Goal: Use online tool/utility: Use online tool/utility

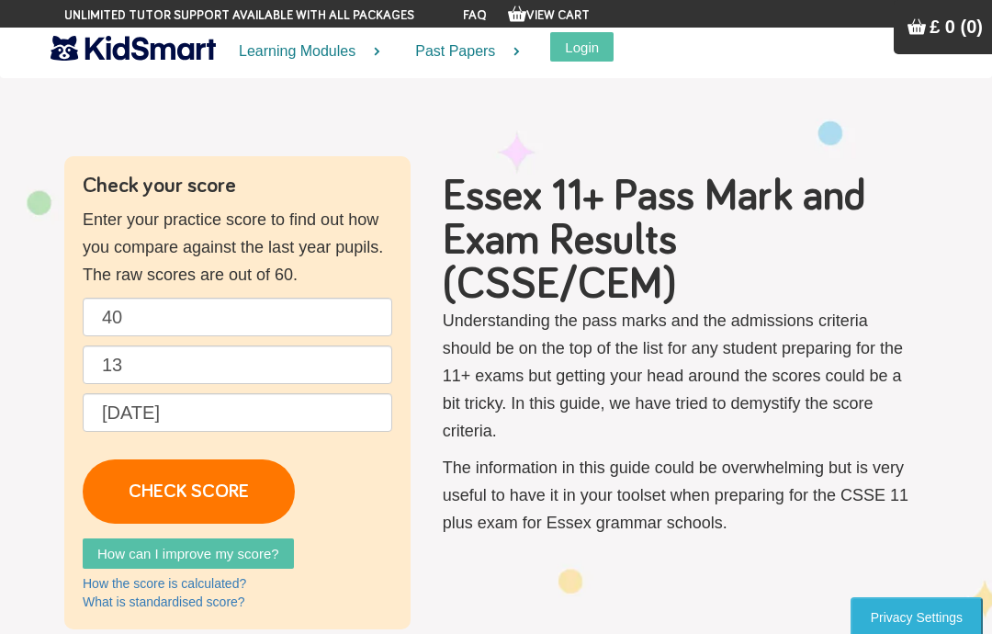
scroll to position [110, 0]
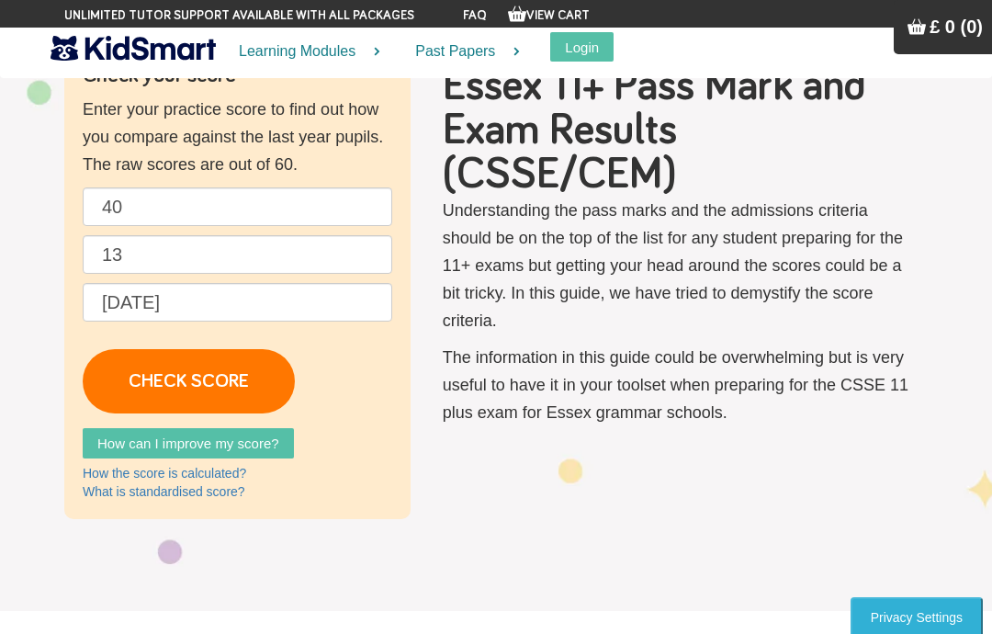
click at [158, 365] on link "CHECK SCORE" at bounding box center [189, 381] width 212 height 64
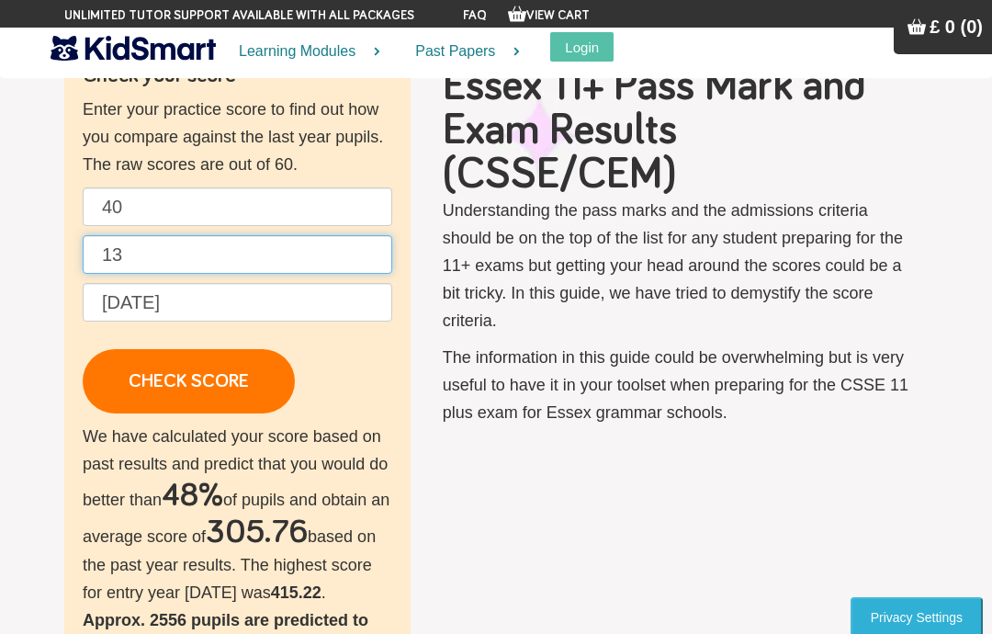
click at [316, 253] on input "13" at bounding box center [238, 254] width 310 height 39
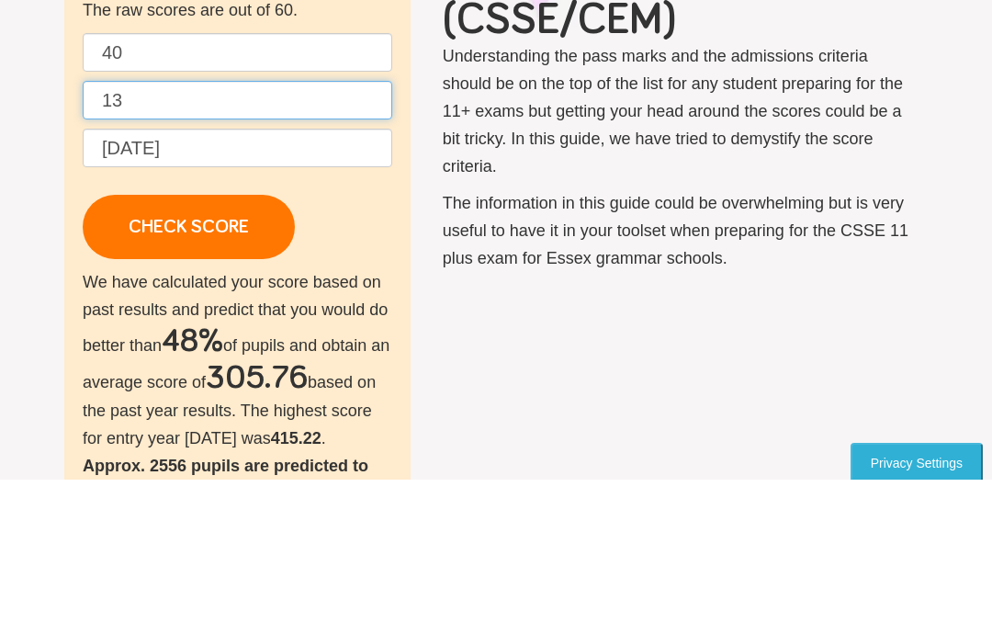
type input "1"
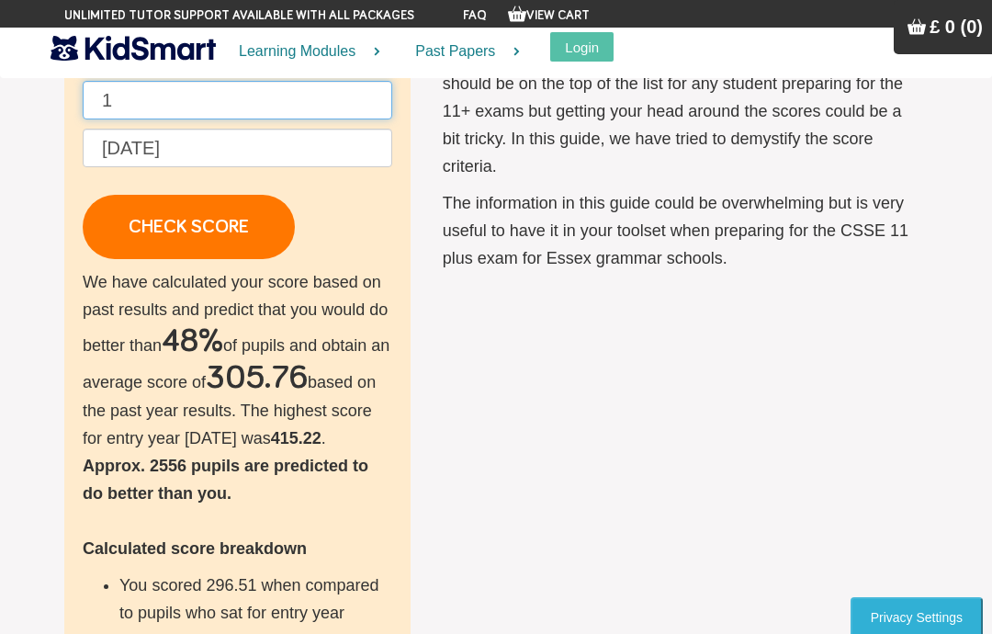
type input "1"
click at [167, 236] on link "CHECK SCORE" at bounding box center [189, 227] width 212 height 64
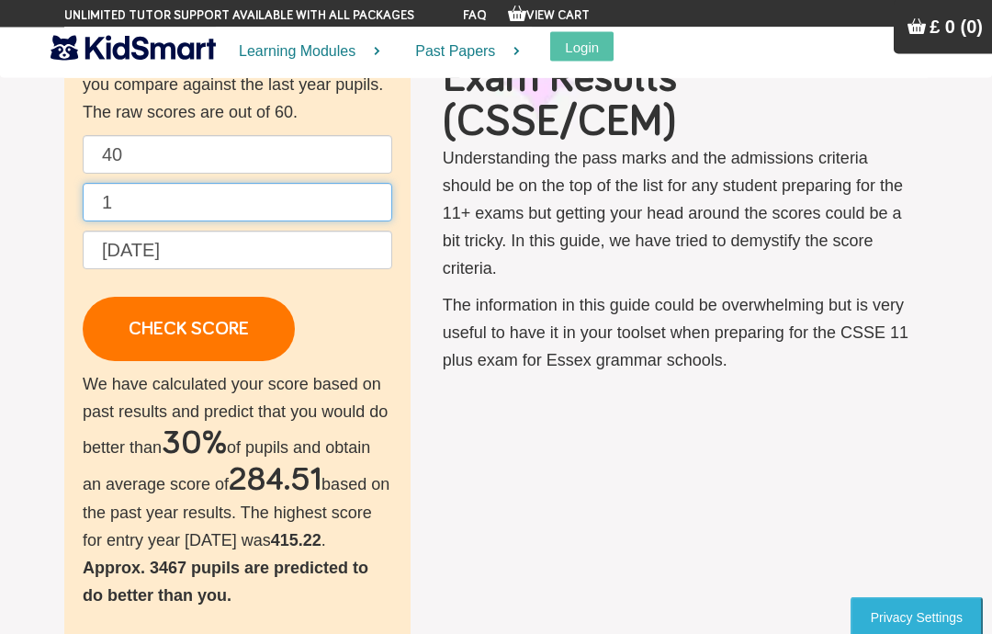
click at [241, 194] on input "1" at bounding box center [238, 203] width 310 height 39
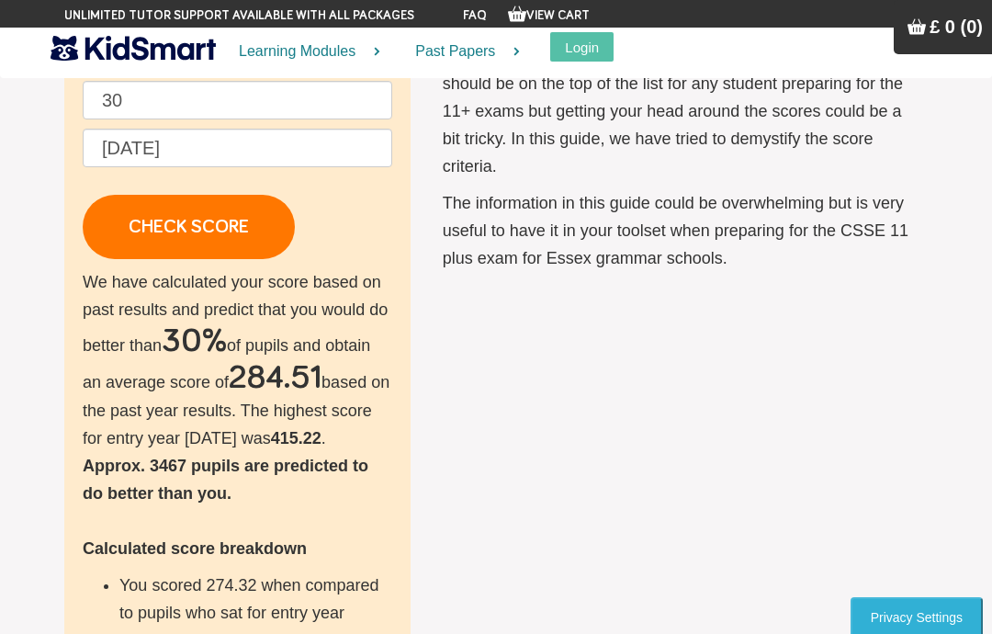
click at [130, 220] on link "CHECK SCORE" at bounding box center [189, 227] width 212 height 64
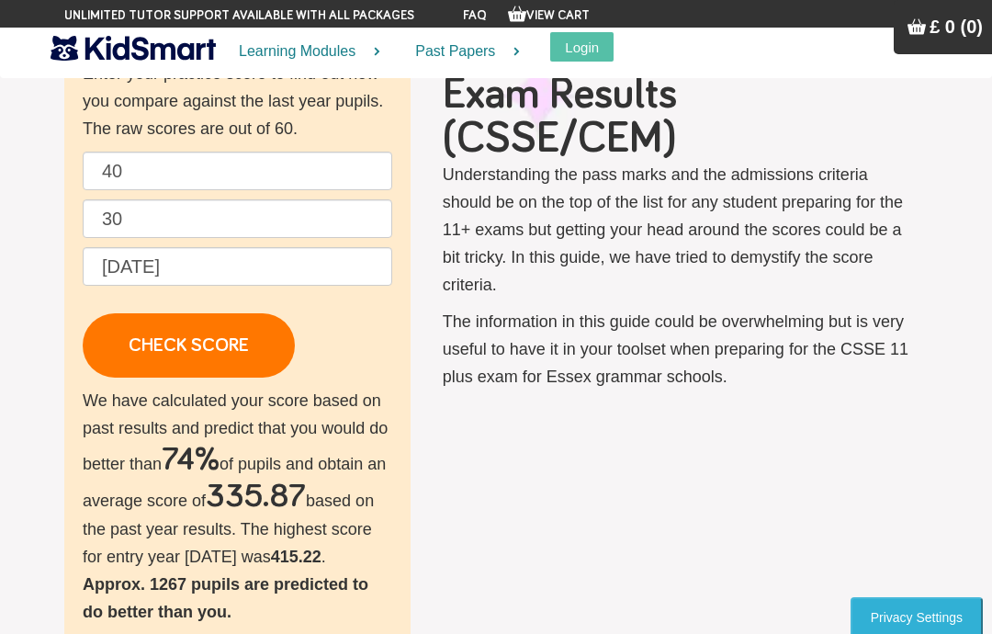
scroll to position [145, 0]
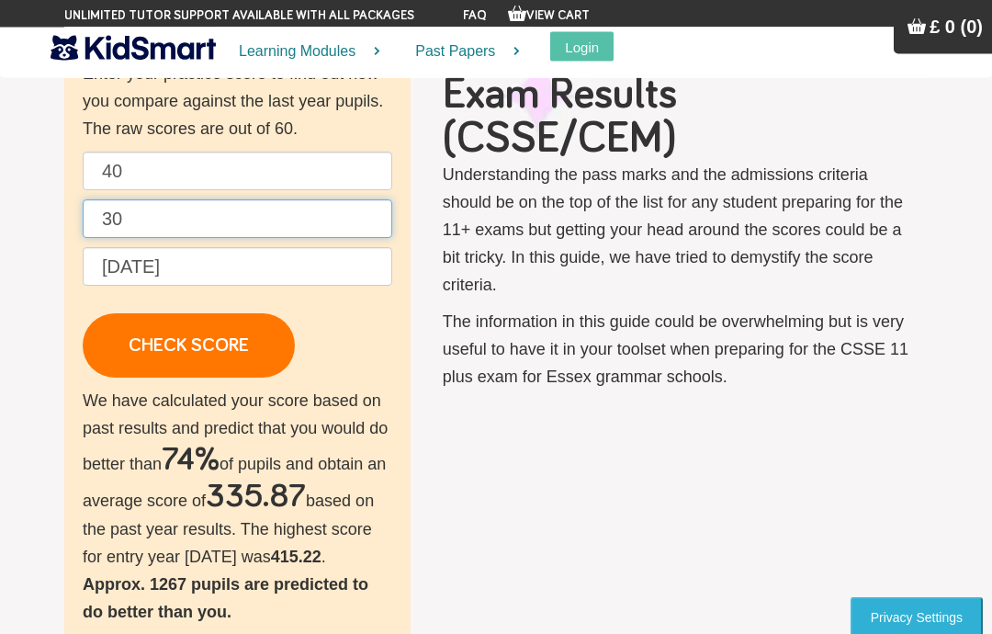
click at [161, 218] on input "30" at bounding box center [238, 219] width 310 height 39
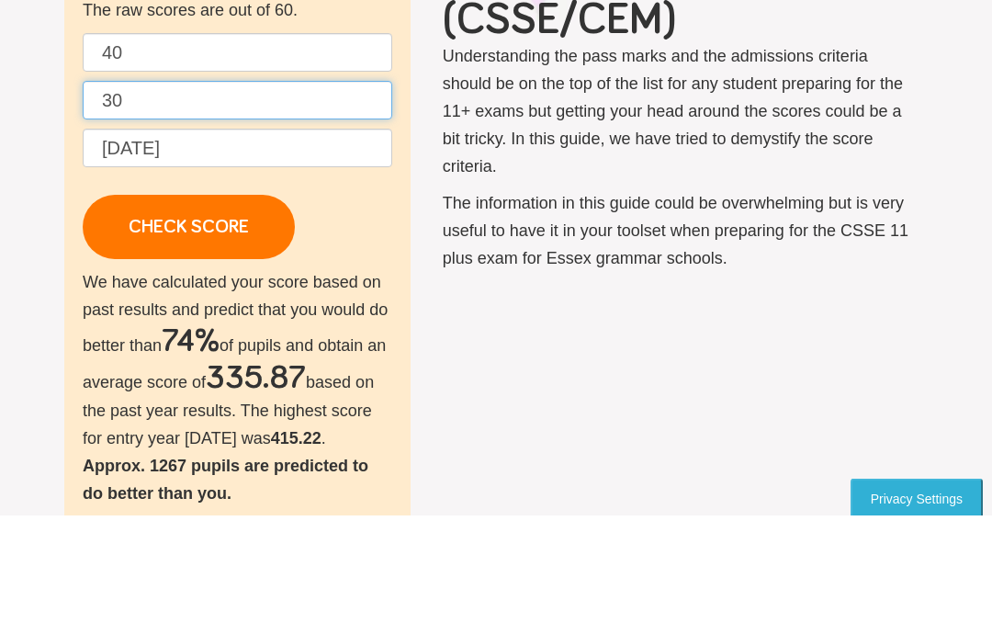
type input "3"
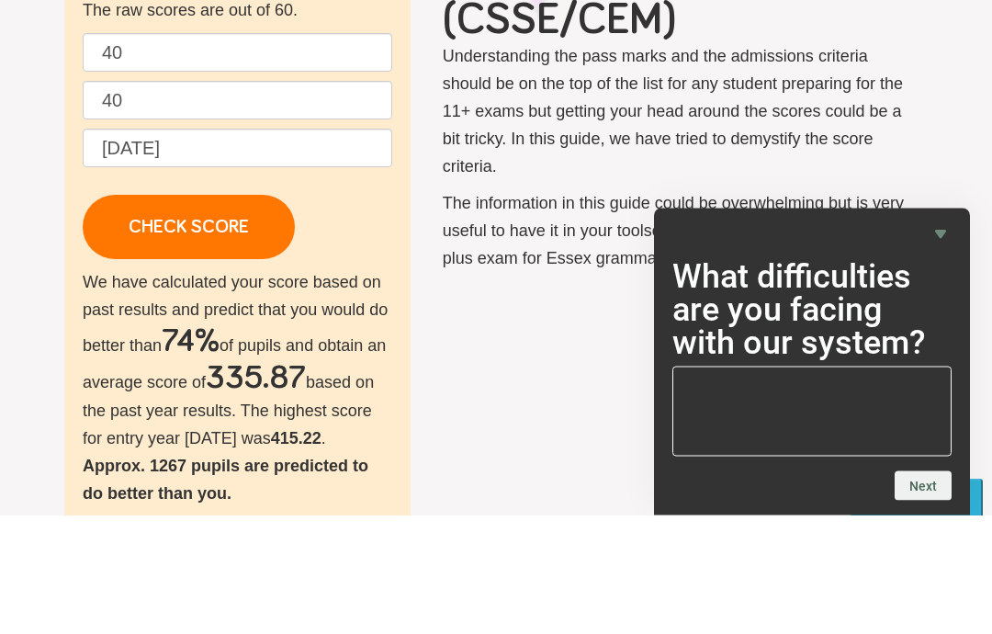
scroll to position [265, 0]
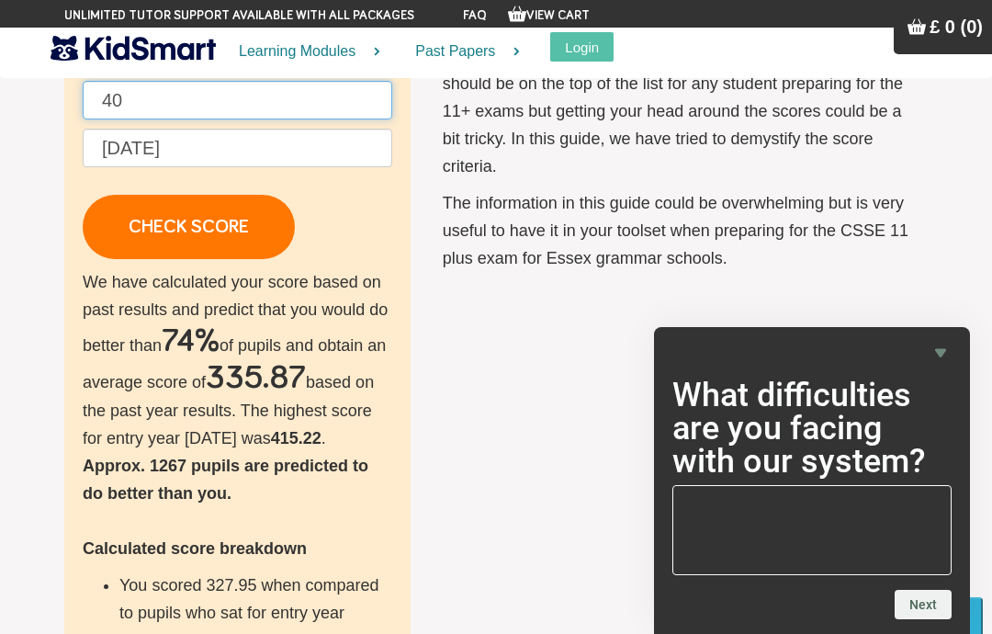
type input "40"
click at [135, 226] on link "CHECK SCORE" at bounding box center [189, 227] width 212 height 64
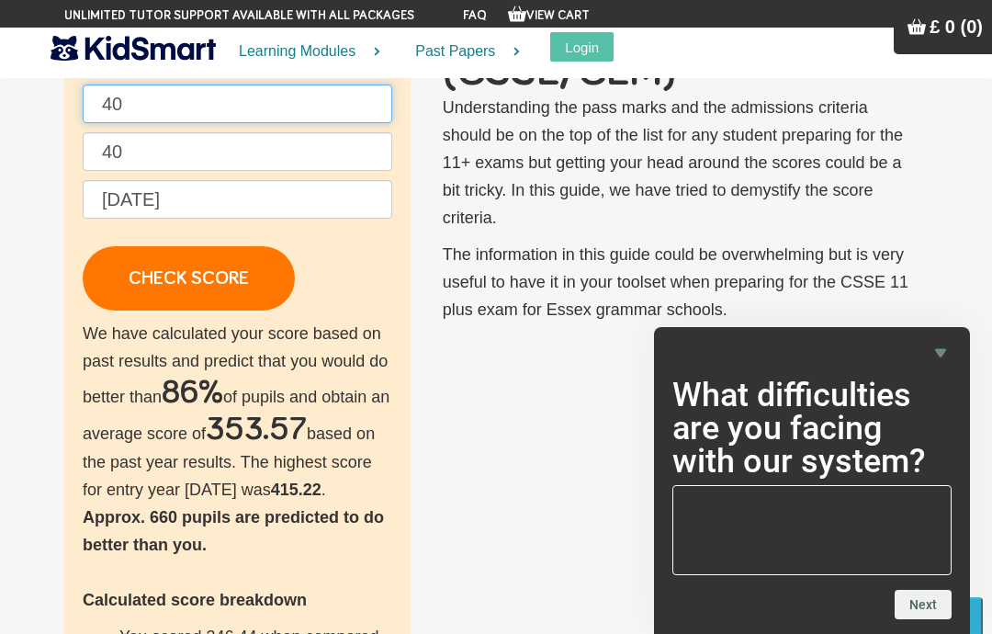
click at [147, 96] on input "40" at bounding box center [238, 103] width 310 height 39
type input "400"
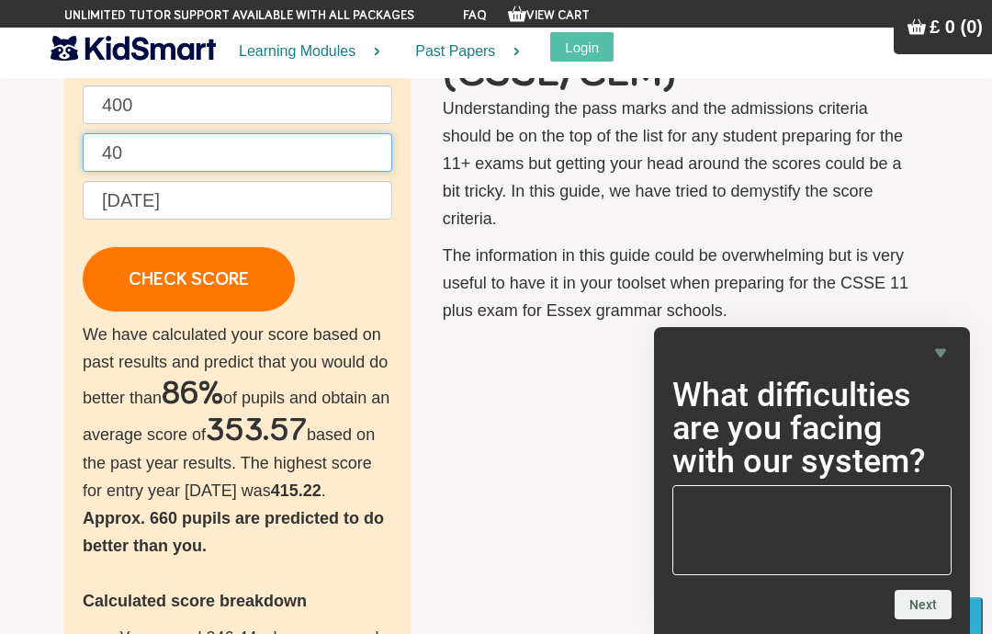
click at [152, 138] on input "40" at bounding box center [238, 152] width 310 height 39
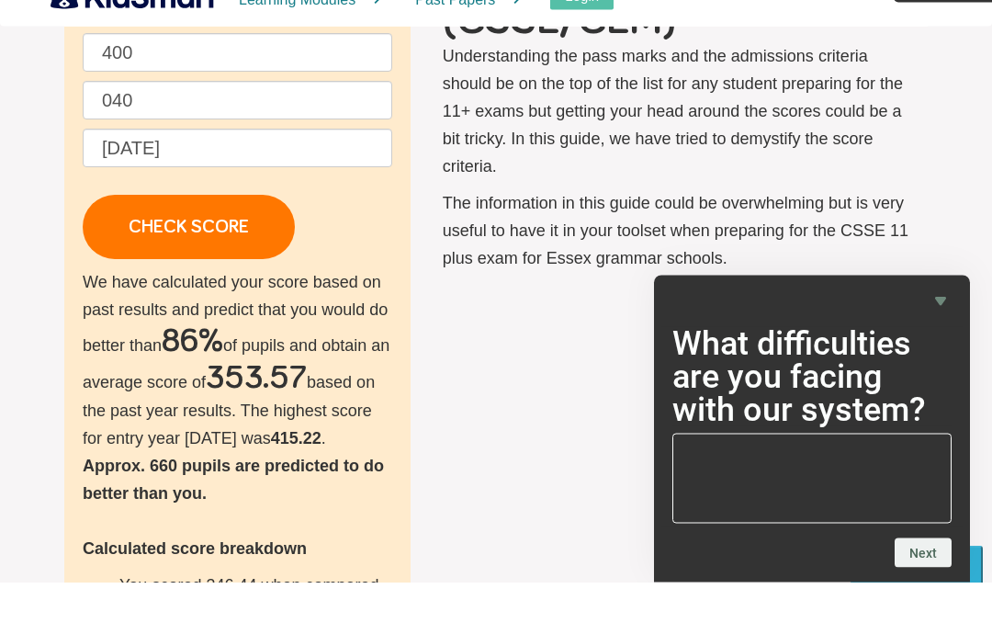
scroll to position [265, 0]
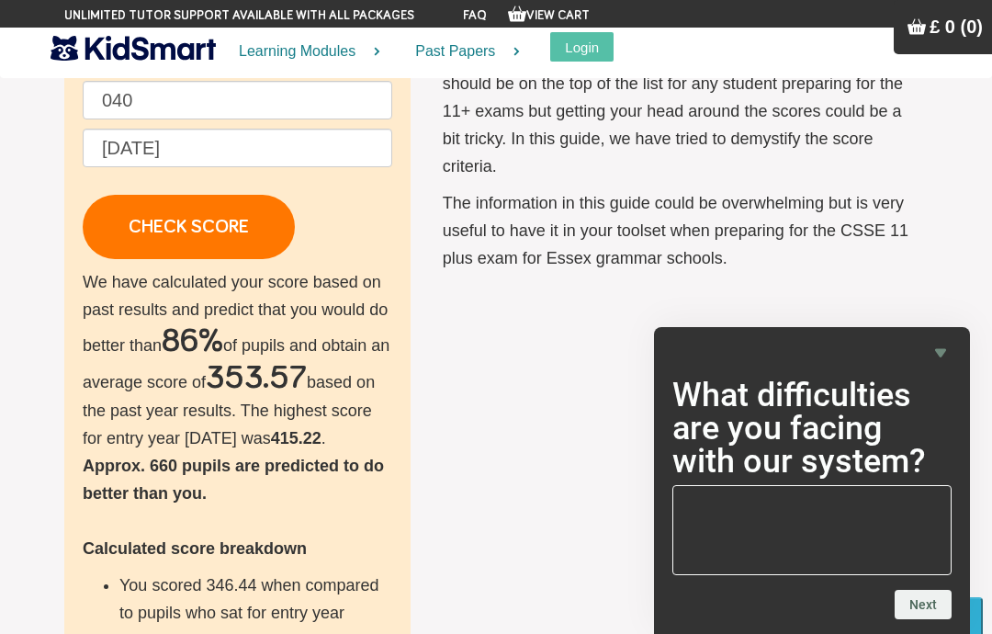
click at [135, 220] on link "CHECK SCORE" at bounding box center [189, 227] width 212 height 64
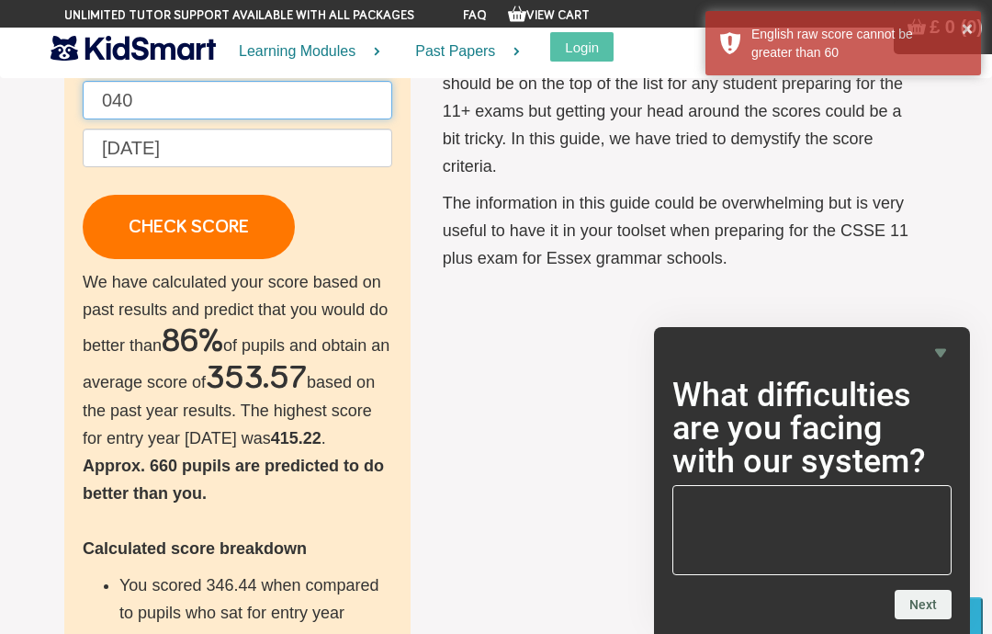
click at [213, 94] on input "040" at bounding box center [238, 100] width 310 height 39
type input "0"
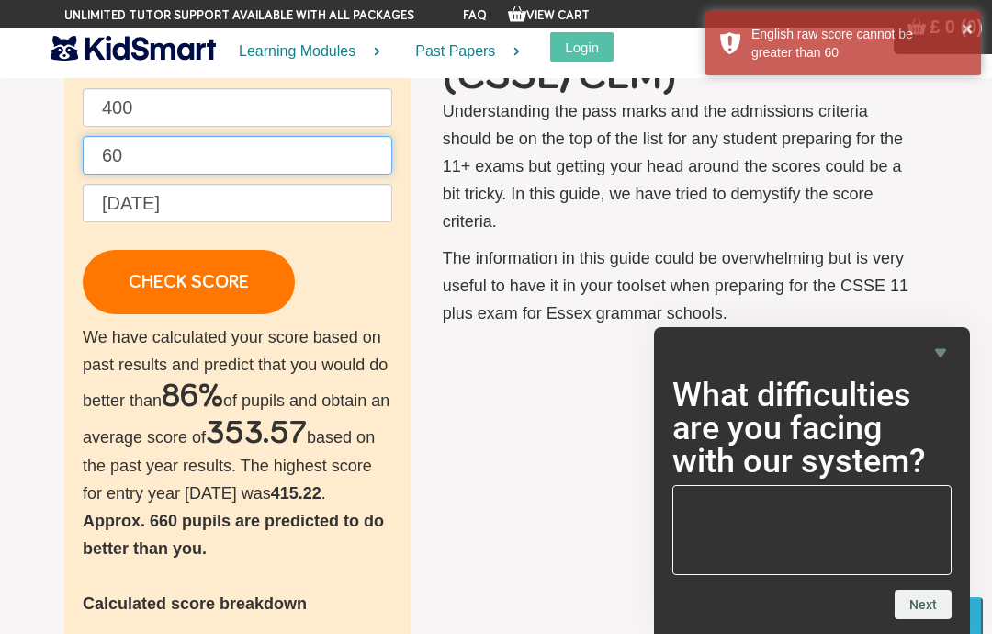
scroll to position [196, 0]
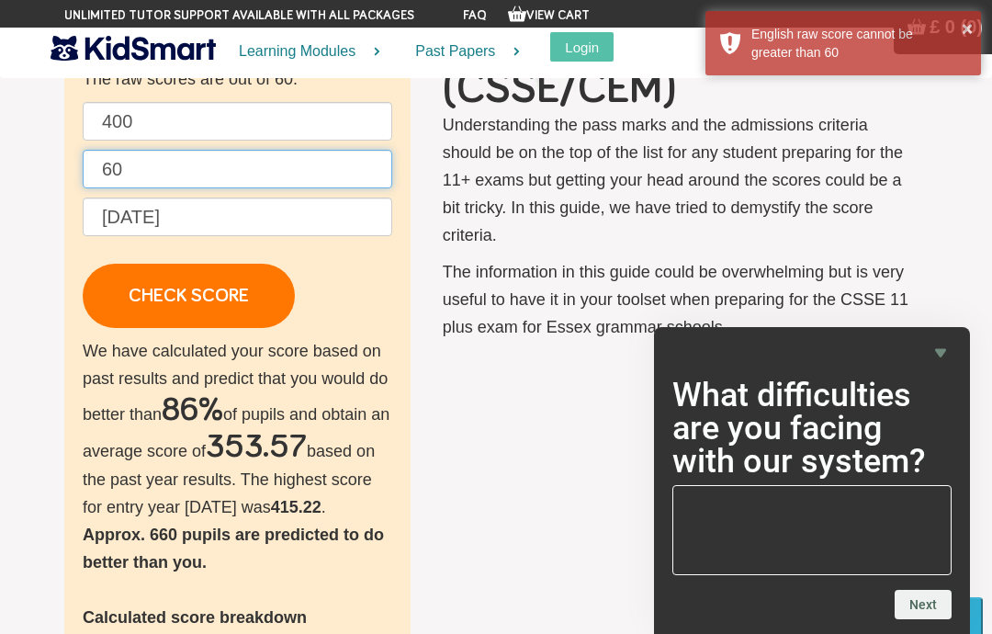
type input "60"
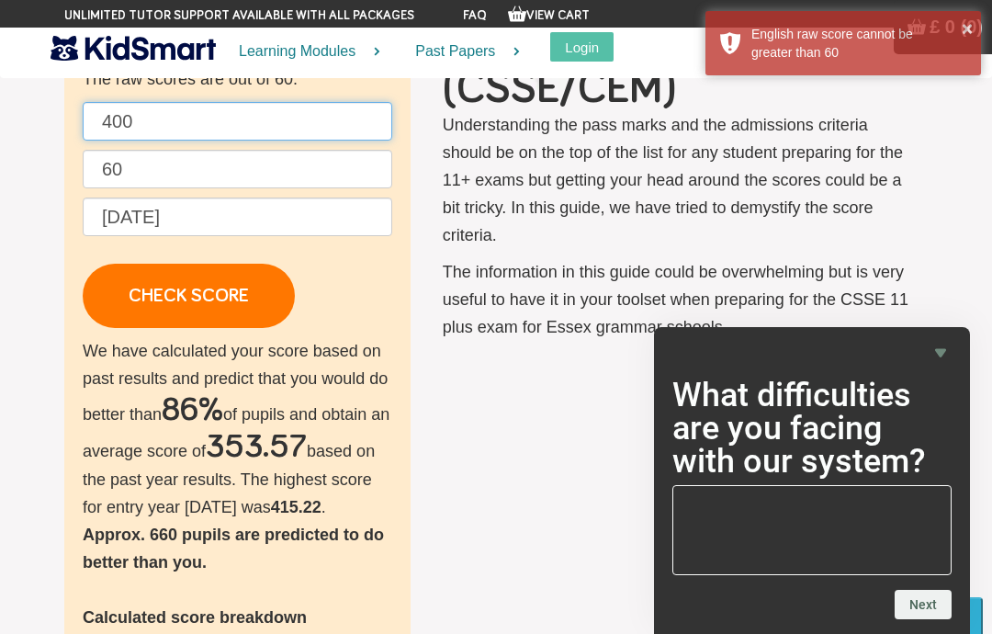
click at [152, 116] on input "400" at bounding box center [238, 121] width 310 height 39
type input "4"
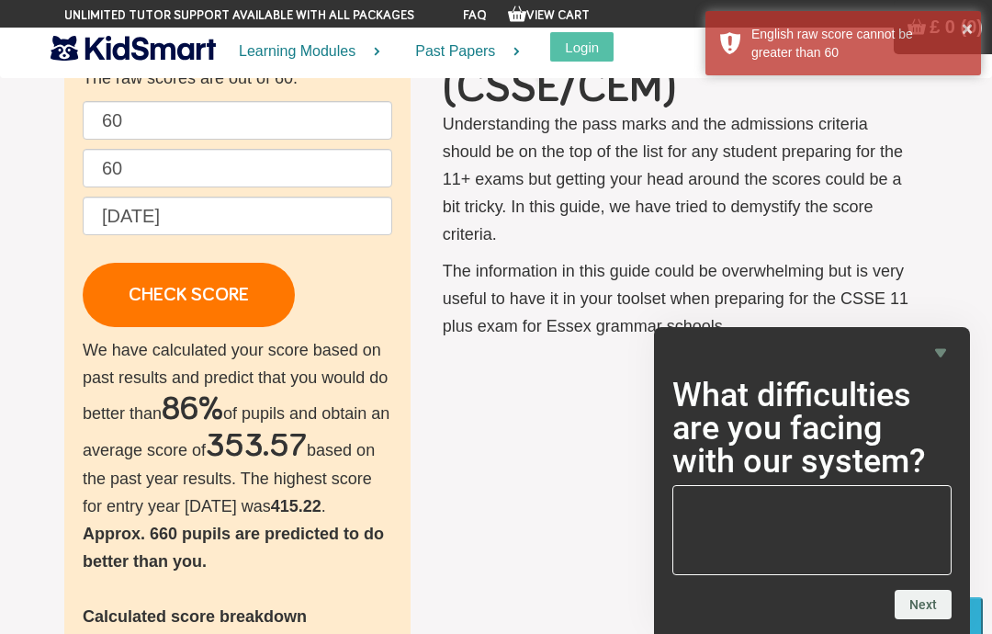
click at [177, 300] on link "CHECK SCORE" at bounding box center [189, 295] width 212 height 64
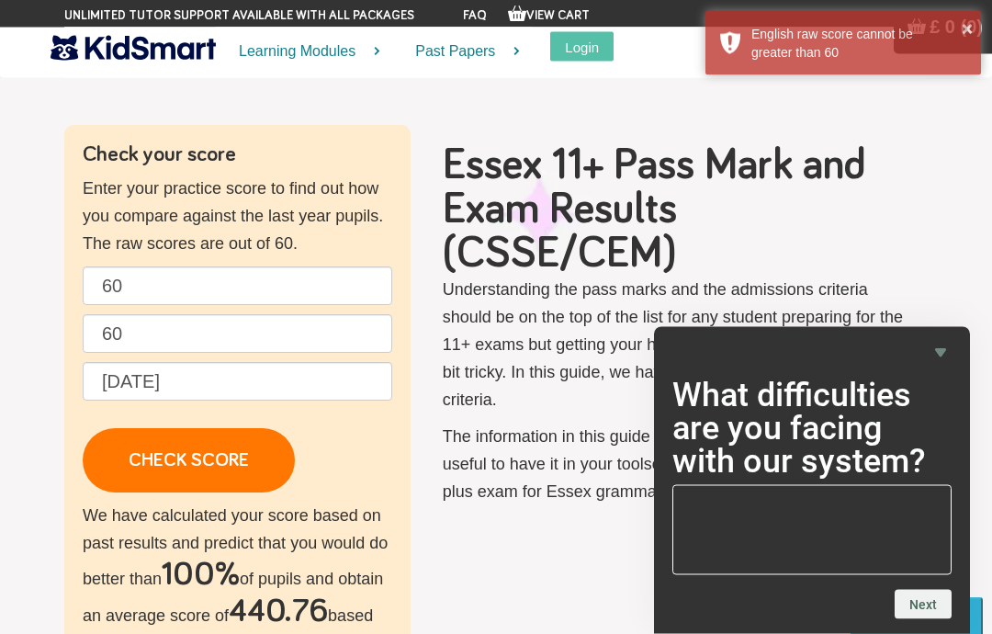
scroll to position [0, 0]
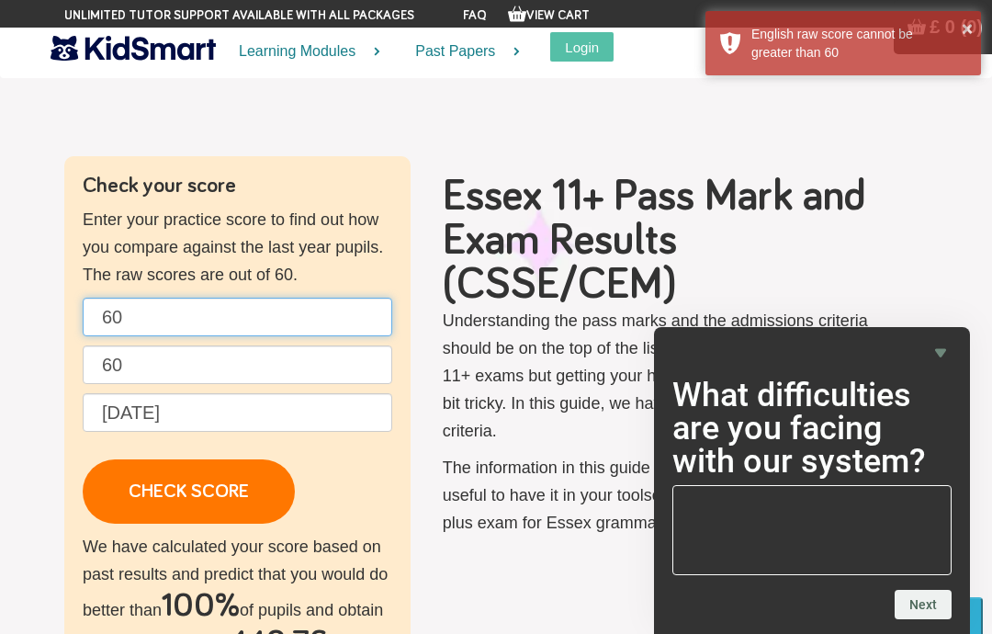
click at [179, 298] on input "60" at bounding box center [238, 317] width 310 height 39
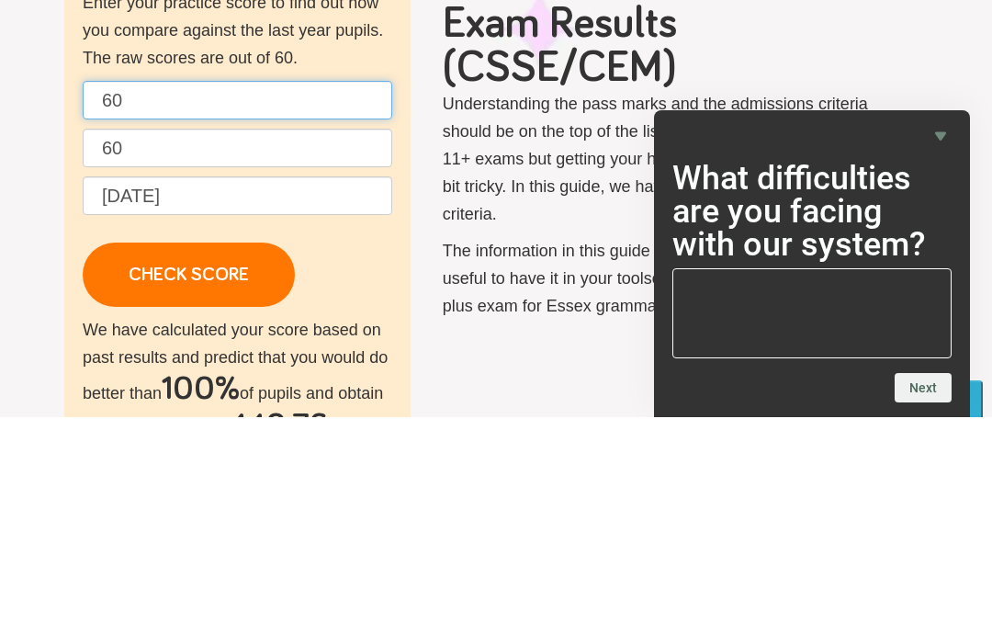
click at [189, 298] on input "60" at bounding box center [238, 317] width 310 height 39
type input "6"
type input "55"
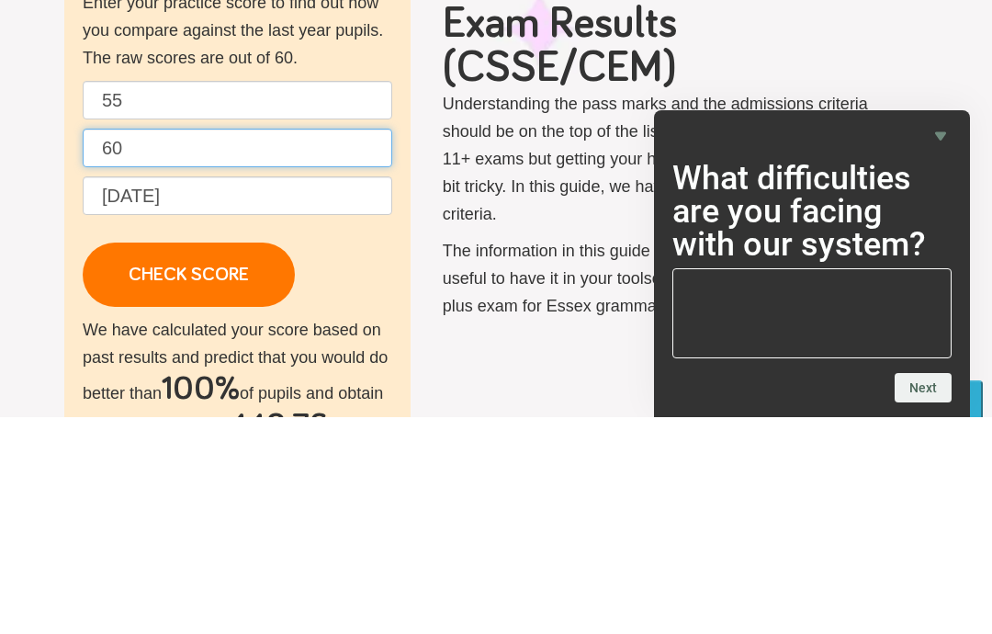
click at [176, 345] on input "60" at bounding box center [238, 364] width 310 height 39
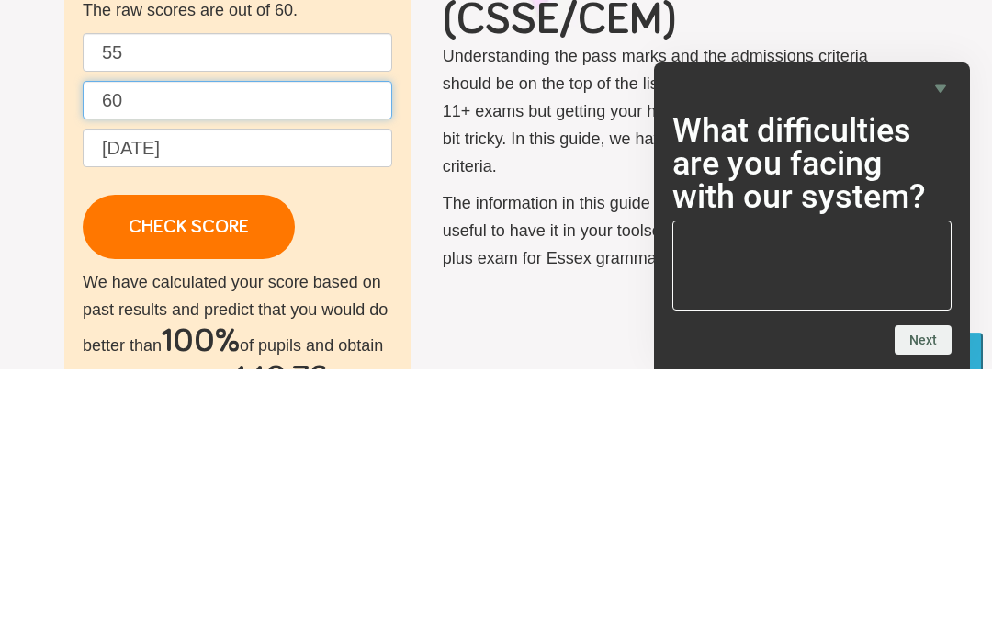
type input "6"
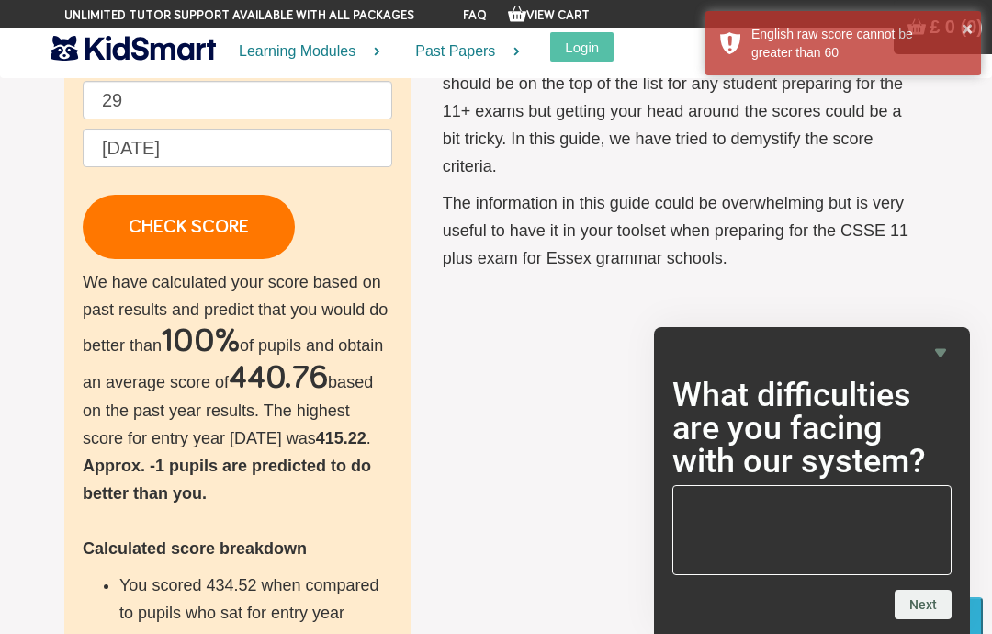
click at [192, 238] on link "CHECK SCORE" at bounding box center [189, 227] width 212 height 64
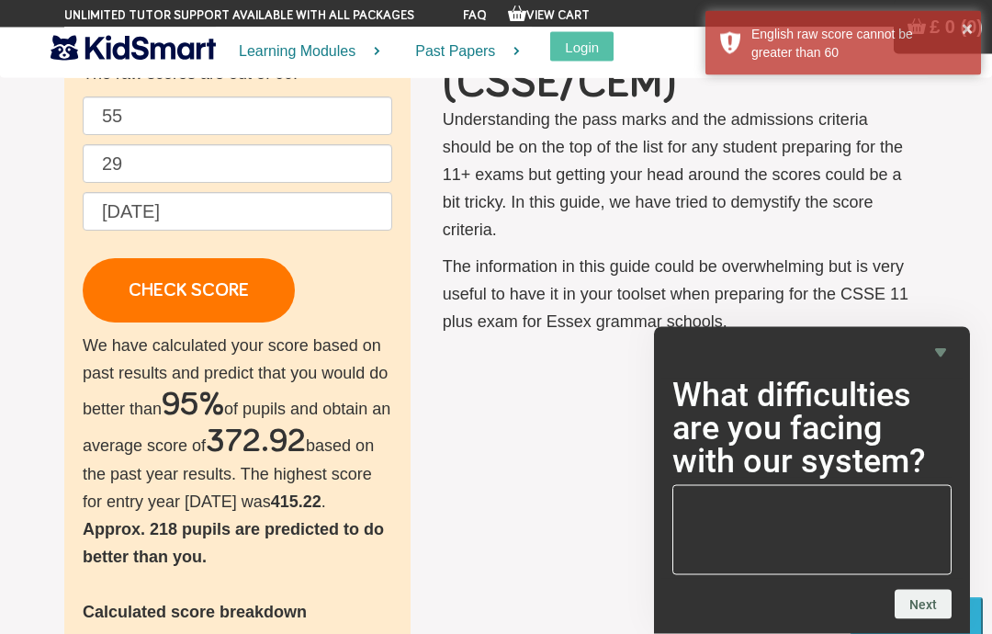
scroll to position [204, 0]
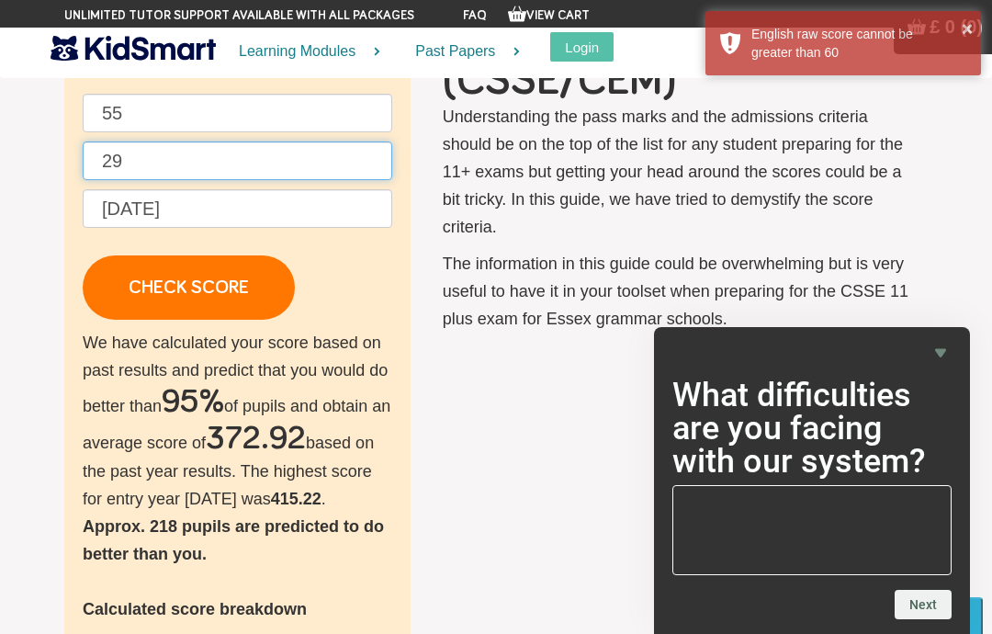
click at [260, 161] on input "29" at bounding box center [238, 160] width 310 height 39
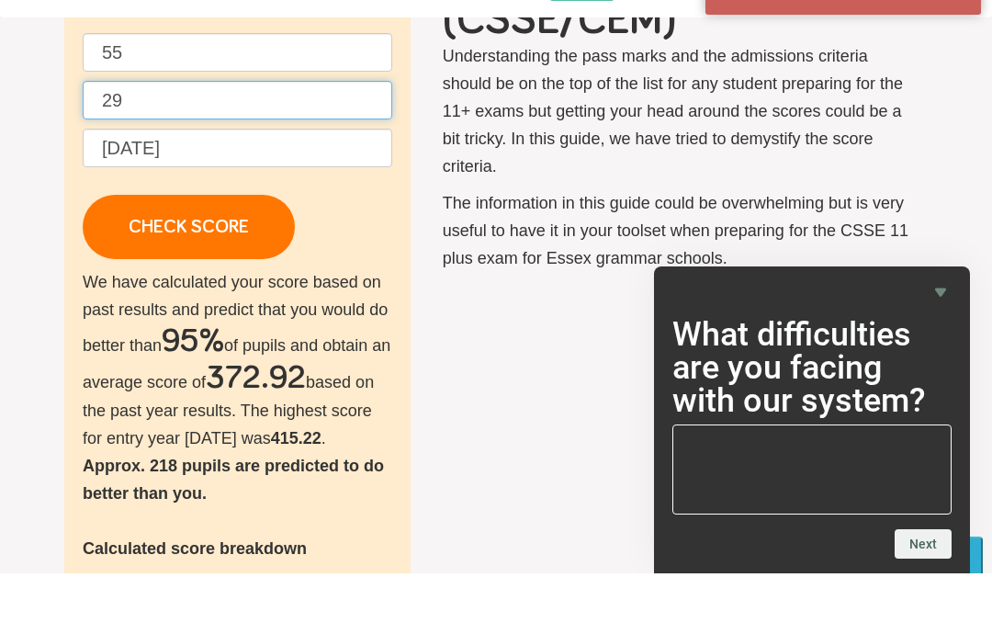
type input "2"
type input "13"
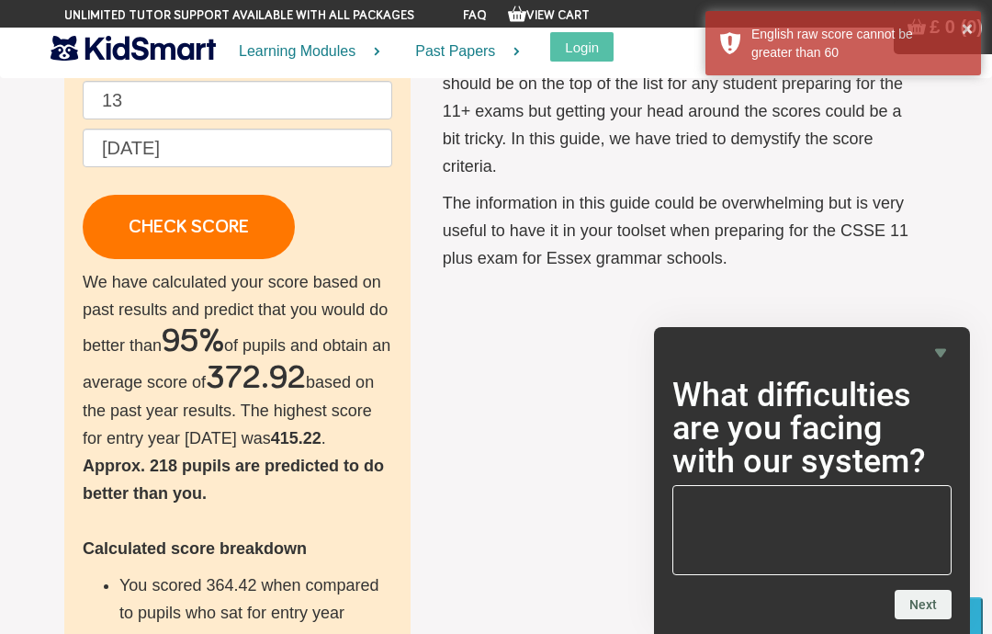
click at [144, 230] on link "CHECK SCORE" at bounding box center [189, 227] width 212 height 64
